Goal: Obtain resource: Download file/media

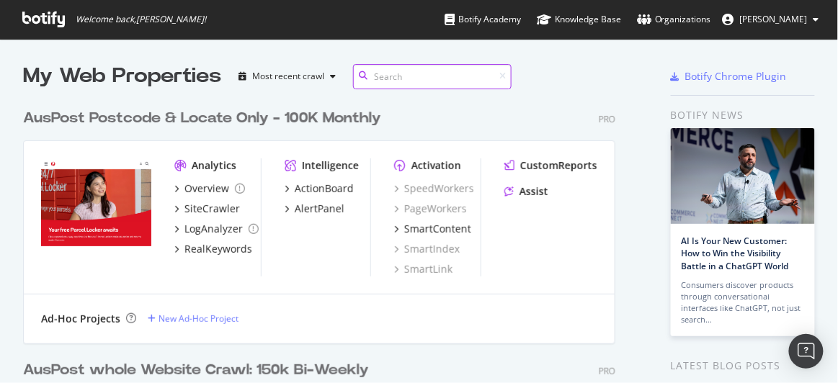
scroll to position [494, 593]
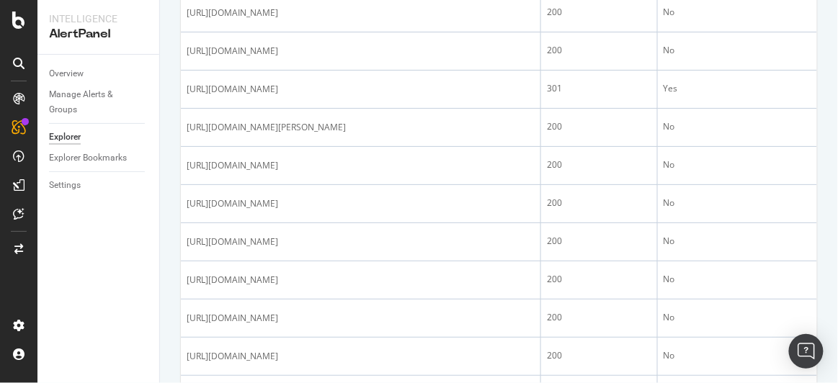
scroll to position [1233, 0]
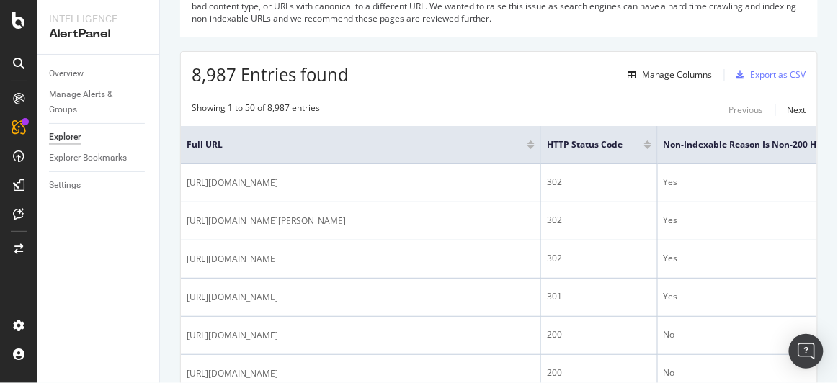
scroll to position [0, 0]
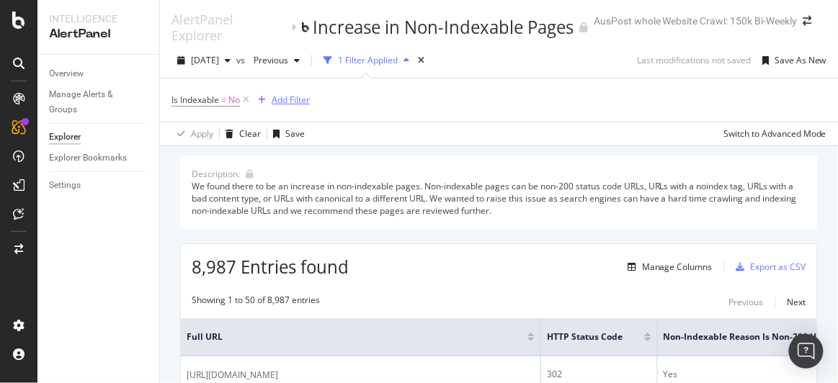
click at [298, 99] on div "Add Filter" at bounding box center [291, 100] width 38 height 12
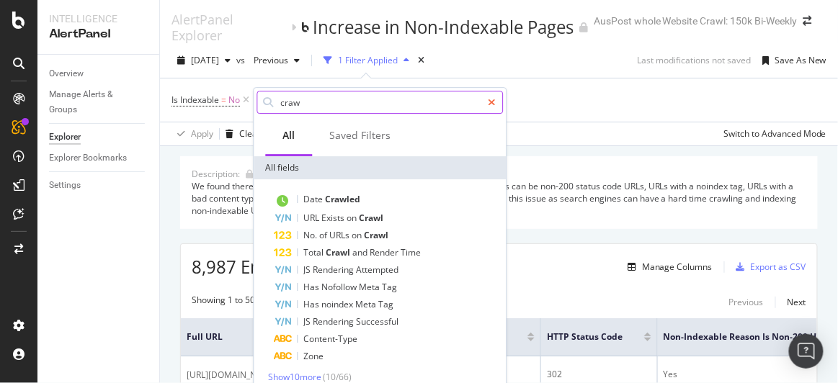
type input "craw"
click at [492, 103] on icon at bounding box center [493, 102] width 8 height 10
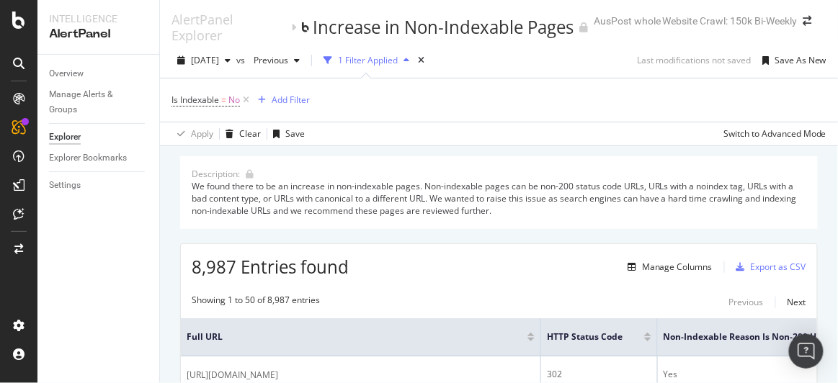
click at [574, 156] on div "Description: We found there to be an increase in non-indexable pages. Non-index…" at bounding box center [499, 192] width 638 height 73
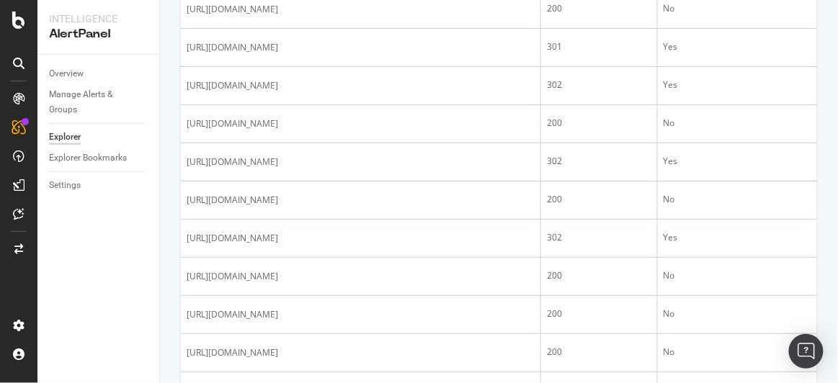
scroll to position [892, 0]
click at [574, 53] on div "301" at bounding box center [599, 46] width 105 height 13
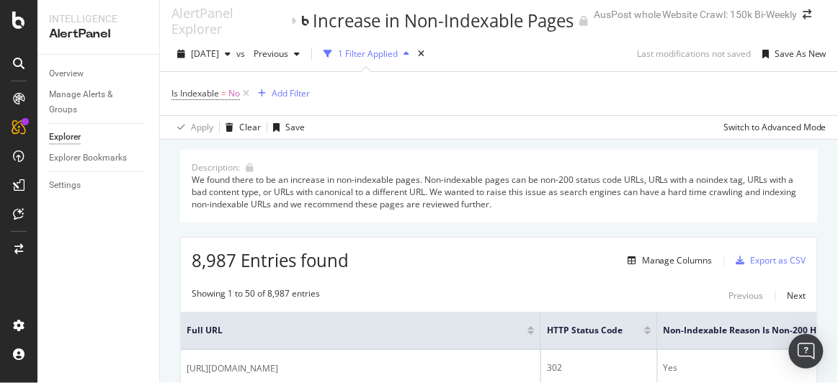
scroll to position [0, 0]
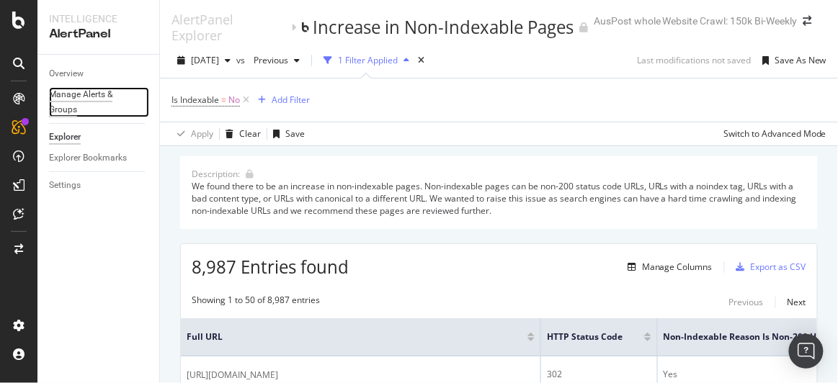
click at [67, 97] on div "Manage Alerts & Groups" at bounding box center [92, 102] width 86 height 30
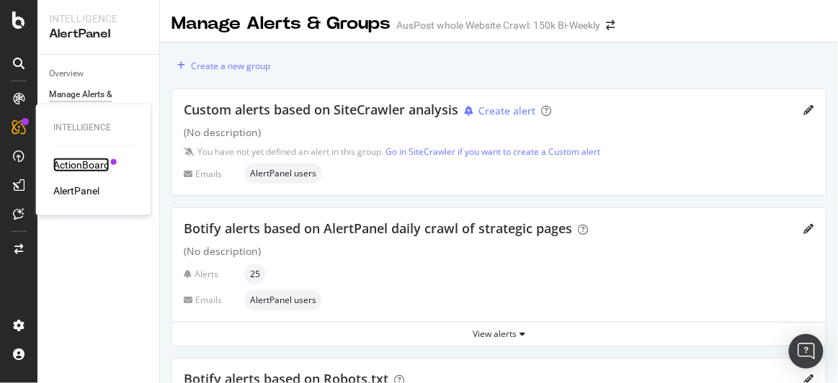
click at [86, 166] on div "ActionBoard" at bounding box center [81, 165] width 56 height 14
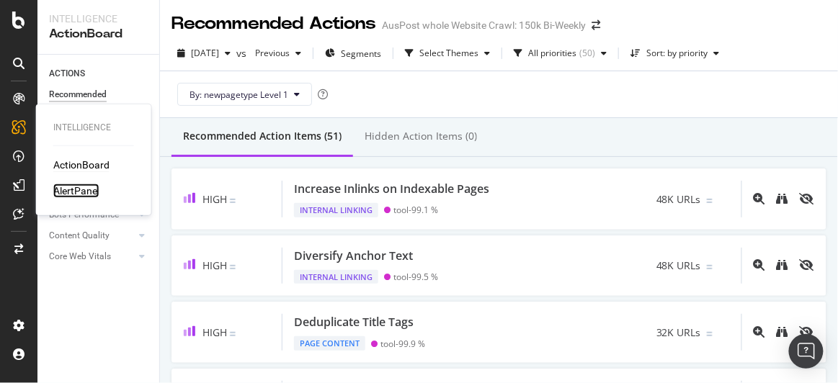
click at [79, 192] on div "AlertPanel" at bounding box center [76, 191] width 46 height 14
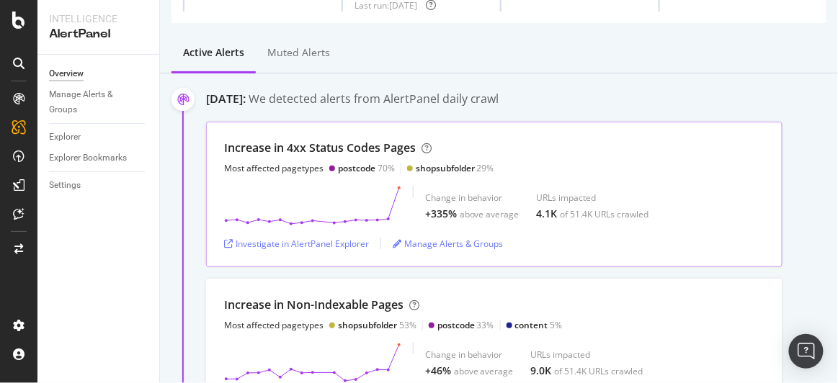
scroll to position [100, 0]
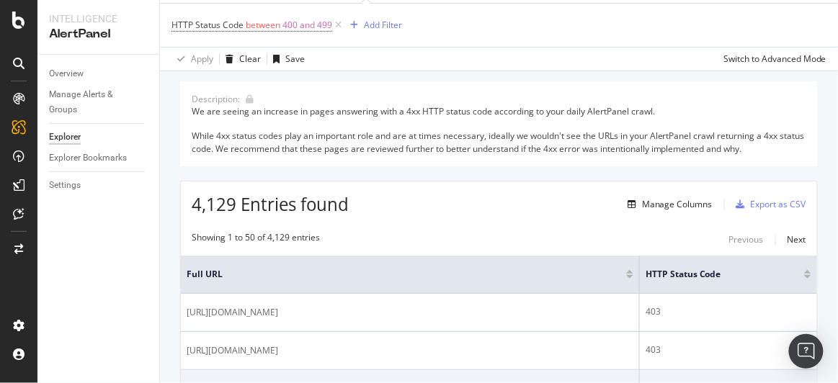
scroll to position [73, 0]
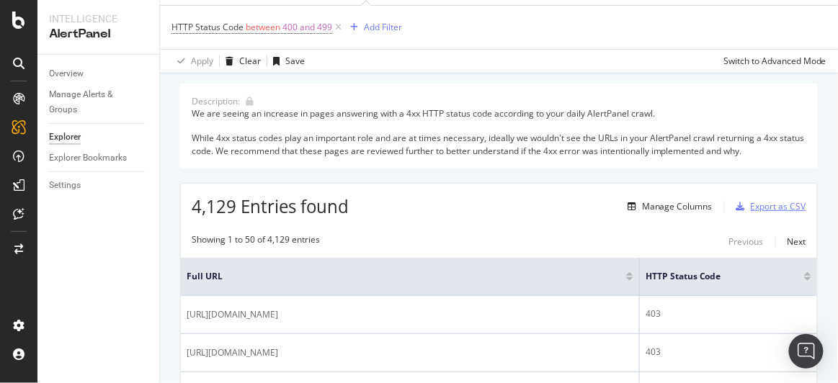
click at [751, 206] on div "Export as CSV" at bounding box center [779, 206] width 56 height 12
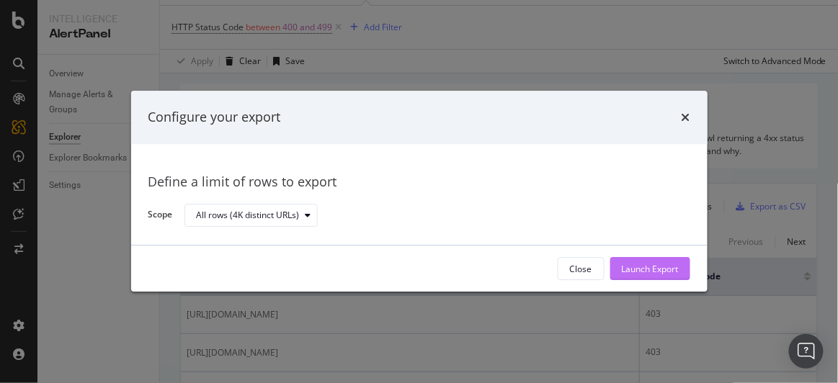
click at [654, 272] on div "Launch Export" at bounding box center [650, 269] width 57 height 12
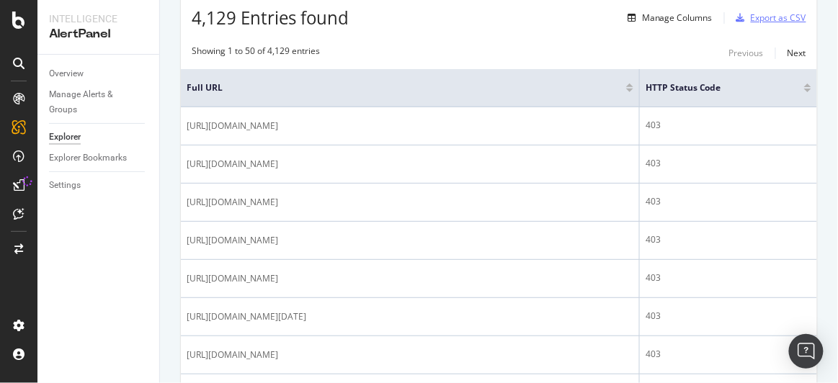
scroll to position [0, 0]
